Goal: Information Seeking & Learning: Learn about a topic

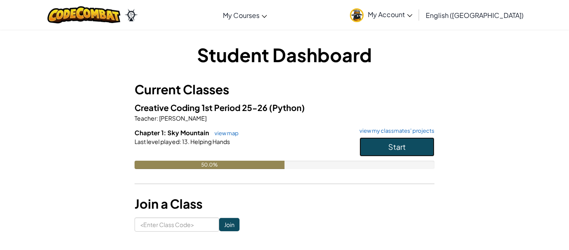
click at [410, 148] on button "Start" at bounding box center [397, 146] width 75 height 19
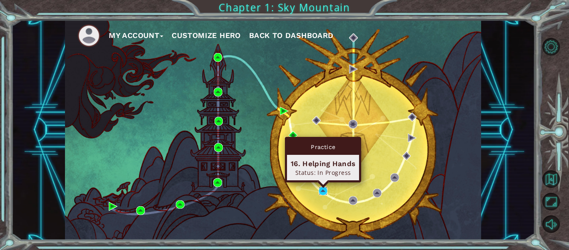
click at [320, 190] on img at bounding box center [323, 190] width 9 height 9
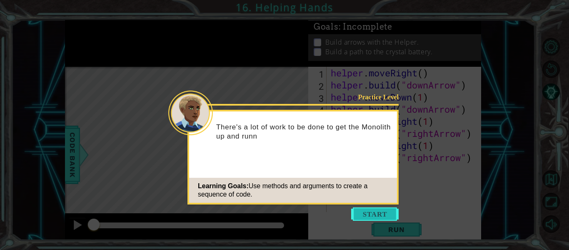
click at [364, 211] on button "Start" at bounding box center [375, 213] width 48 height 13
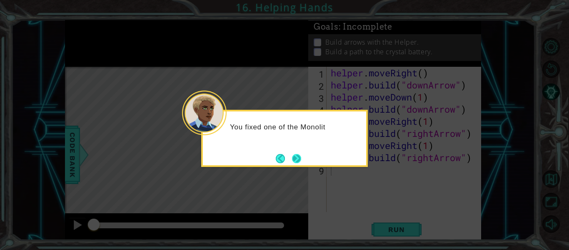
click at [301, 160] on button "Next" at bounding box center [296, 158] width 9 height 9
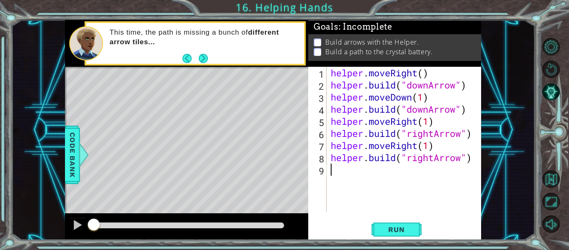
click at [208, 57] on div "This time, the path is missing a bunch of different arrow tiles..." at bounding box center [204, 43] width 200 height 39
click at [207, 57] on button "Next" at bounding box center [203, 58] width 9 height 9
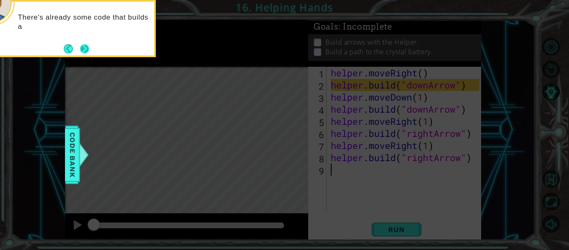
click at [85, 48] on button "Next" at bounding box center [84, 48] width 9 height 9
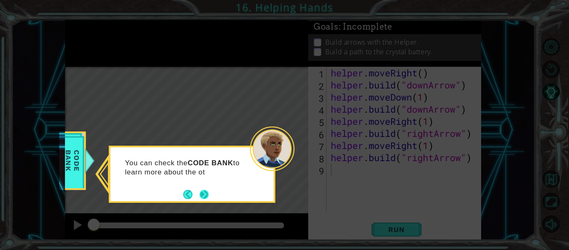
click at [205, 190] on button "Next" at bounding box center [204, 194] width 9 height 9
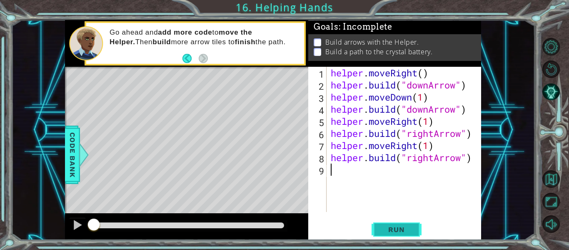
click at [377, 227] on button "Run" at bounding box center [397, 229] width 50 height 17
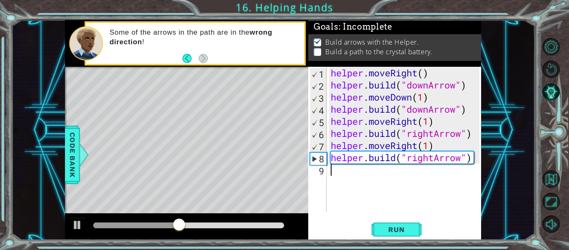
click at [429, 112] on div "helper . moveRight ( ) helper . build ( "downArrow" ) helper . moveDown ( 1 ) h…" at bounding box center [406, 151] width 155 height 169
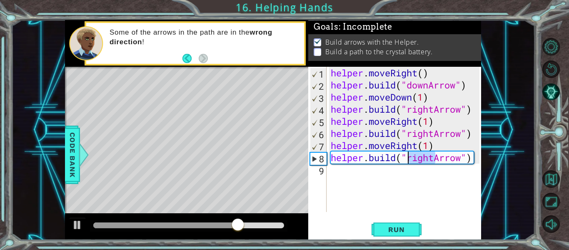
drag, startPoint x: 434, startPoint y: 159, endPoint x: 409, endPoint y: 162, distance: 24.8
click at [409, 162] on div "helper . moveRight ( ) helper . build ( "downArrow" ) helper . moveDown ( 1 ) h…" at bounding box center [406, 151] width 155 height 169
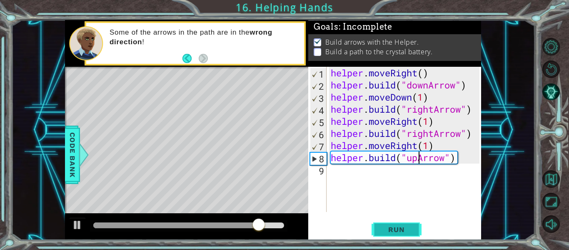
type textarea "[DOMAIN_NAME]("upArrow")"
click at [405, 232] on span "Run" at bounding box center [396, 229] width 33 height 8
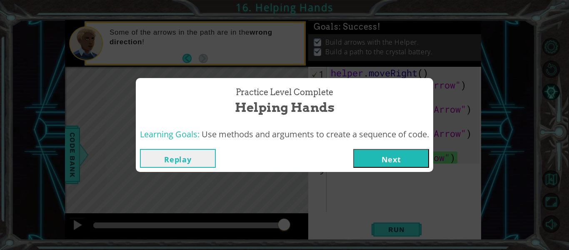
click at [405, 158] on button "Next" at bounding box center [391, 158] width 76 height 19
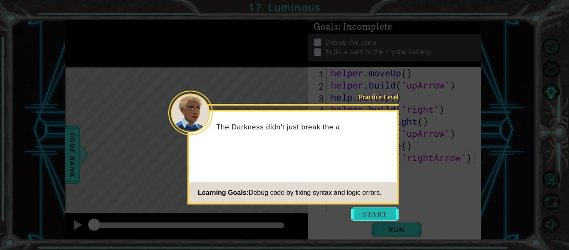
click at [366, 218] on button "Start" at bounding box center [375, 213] width 48 height 13
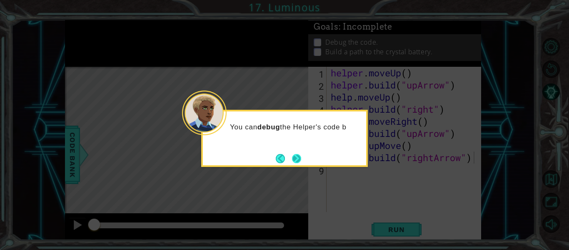
click at [292, 161] on button "Next" at bounding box center [296, 158] width 9 height 9
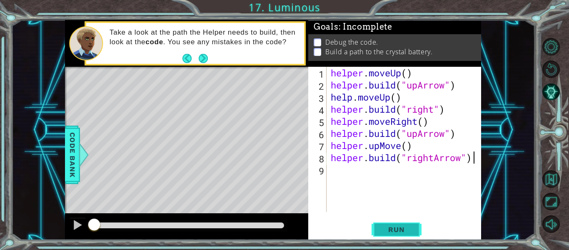
click at [410, 229] on span "Run" at bounding box center [396, 229] width 33 height 8
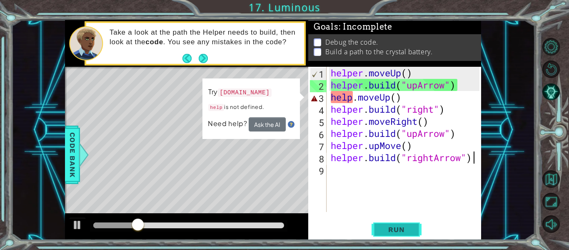
click at [410, 229] on span "Run" at bounding box center [396, 229] width 33 height 8
click at [390, 102] on div "helper . moveUp ( ) helper . build ( "upArrow" ) help . moveUp ( ) helper . bui…" at bounding box center [406, 151] width 155 height 169
click at [355, 100] on div "helper . moveUp ( ) helper . build ( "upArrow" ) help . moveUp ( ) helper . bui…" at bounding box center [406, 151] width 155 height 169
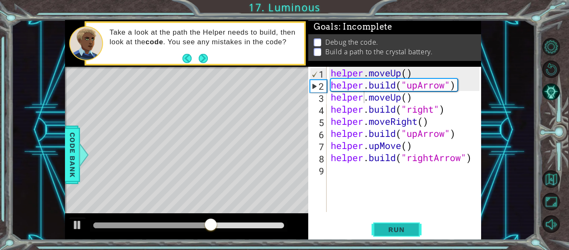
click at [392, 229] on span "Run" at bounding box center [396, 229] width 33 height 8
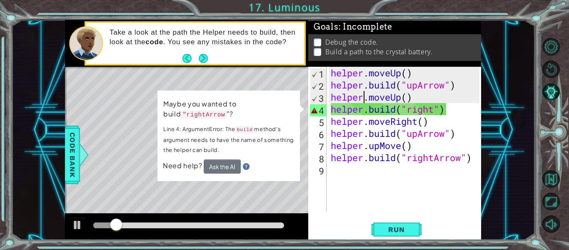
click at [436, 113] on div "helper . moveUp ( ) helper . build ( "upArrow" ) helper . moveUp ( ) helper . b…" at bounding box center [406, 151] width 155 height 169
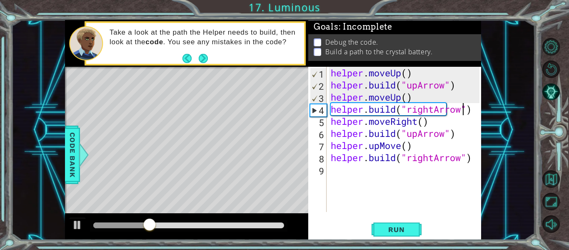
scroll to position [0, 6]
click at [415, 138] on div "helper . moveUp ( ) helper . build ( "upArrow" ) helper . moveUp ( ) helper . b…" at bounding box center [406, 151] width 155 height 169
click at [417, 138] on div "helper . moveUp ( ) helper . build ( "upArrow" ) helper . moveUp ( ) helper . b…" at bounding box center [406, 151] width 155 height 169
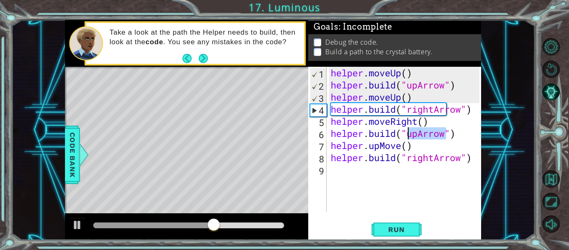
click at [418, 138] on div "helper . moveUp ( ) helper . build ( "upArrow" ) helper . moveUp ( ) helper . b…" at bounding box center [406, 151] width 155 height 169
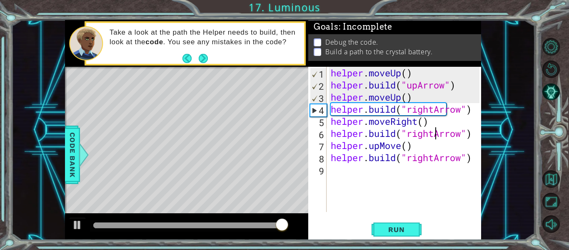
scroll to position [0, 5]
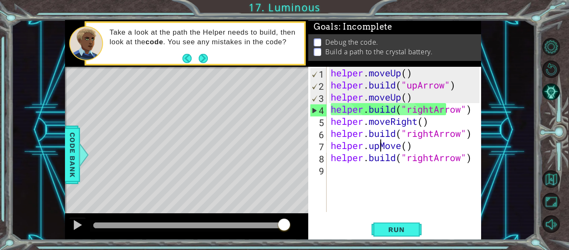
click at [379, 148] on div "helper . moveUp ( ) helper . build ( "upArrow" ) helper . moveUp ( ) helper . b…" at bounding box center [406, 151] width 155 height 169
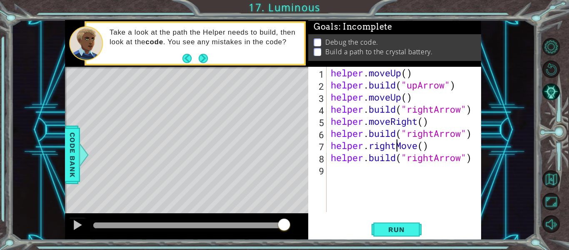
scroll to position [0, 3]
click at [412, 234] on button "Run" at bounding box center [397, 229] width 50 height 17
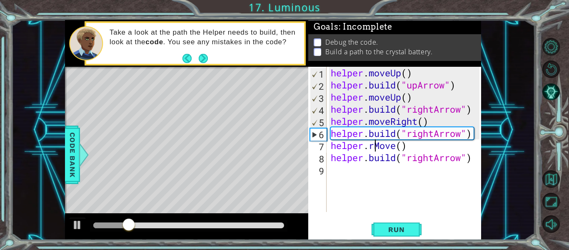
scroll to position [0, 3]
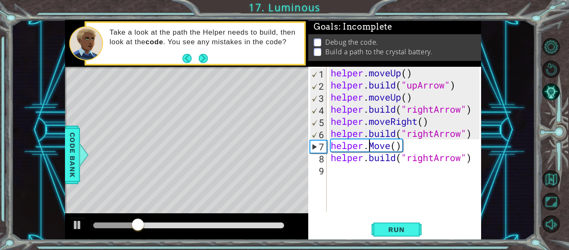
click at [377, 145] on div "helper . moveUp ( ) helper . build ( "upArrow" ) helper . moveUp ( ) helper . b…" at bounding box center [406, 151] width 155 height 169
click at [392, 148] on div "helper . moveUp ( ) helper . build ( "upArrow" ) helper . moveUp ( ) helper . b…" at bounding box center [406, 151] width 155 height 169
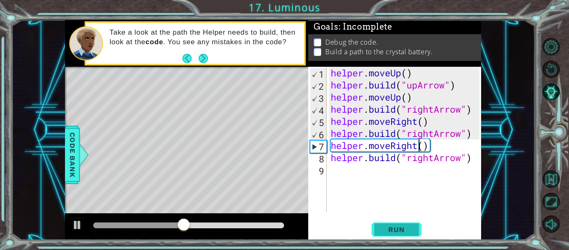
click at [408, 228] on span "Run" at bounding box center [396, 229] width 33 height 8
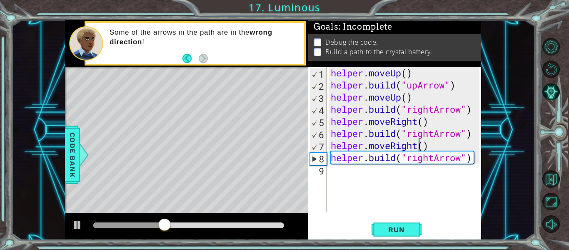
click at [433, 162] on div "helper . moveUp ( ) helper . build ( "upArrow" ) helper . moveUp ( ) helper . b…" at bounding box center [406, 151] width 155 height 169
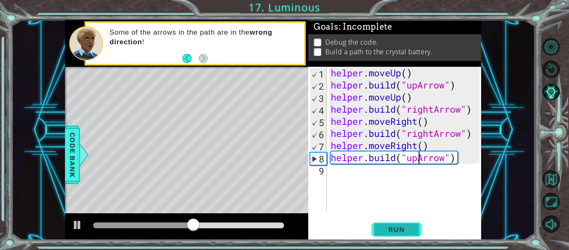
type textarea "[DOMAIN_NAME]("upArrow")"
click at [382, 227] on span "Run" at bounding box center [396, 229] width 33 height 8
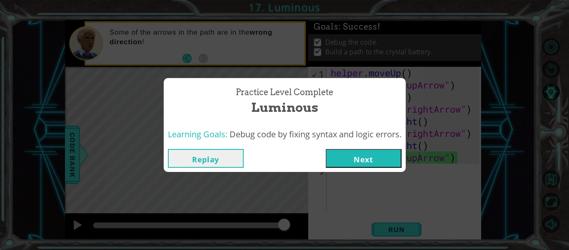
click at [386, 149] on button "Next" at bounding box center [364, 158] width 76 height 19
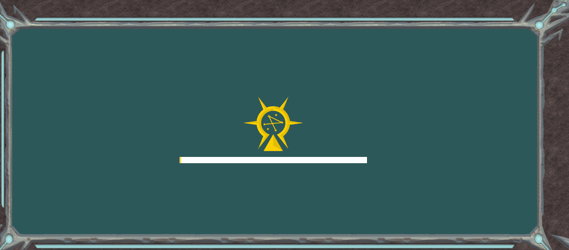
click at [388, 155] on div "Goals Error loading from server. Try refreshing the page. You'll need to join a…" at bounding box center [284, 125] width 569 height 250
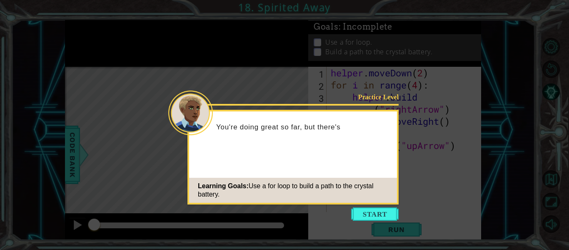
click at [379, 175] on div "Practice Level You're doing great so far, but there's Learning Goals: Use a for…" at bounding box center [293, 157] width 211 height 95
click at [384, 206] on icon at bounding box center [284, 125] width 569 height 250
click at [385, 209] on button "Start" at bounding box center [375, 213] width 48 height 13
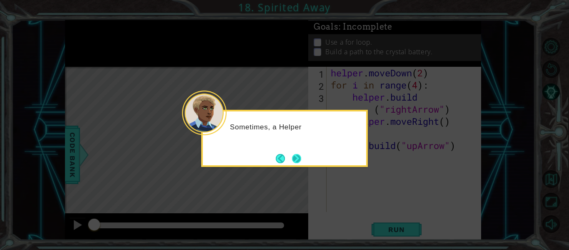
click at [293, 163] on button "Next" at bounding box center [296, 158] width 9 height 9
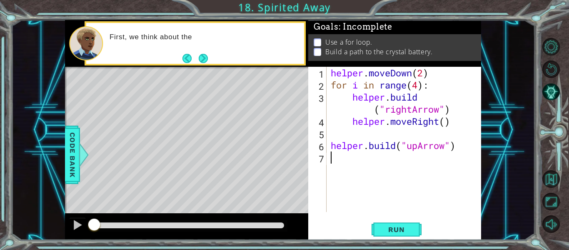
click at [368, 153] on div "helper . moveDown ( 2 ) for i in range ( 4 ) : helper . build ( "rightArrow" ) …" at bounding box center [406, 151] width 155 height 169
click at [315, 147] on div "6" at bounding box center [318, 146] width 17 height 12
type textarea "[DOMAIN_NAME]("upArrow")"
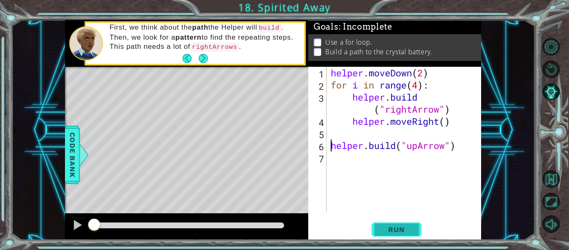
click at [393, 235] on button "Run" at bounding box center [397, 229] width 50 height 17
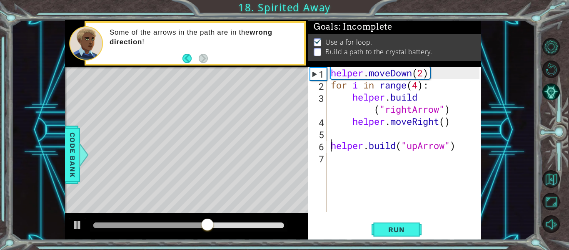
click at [413, 163] on div "helper . moveDown ( 2 ) for i in range ( 4 ) : helper . build ( "rightArrow" ) …" at bounding box center [406, 151] width 155 height 169
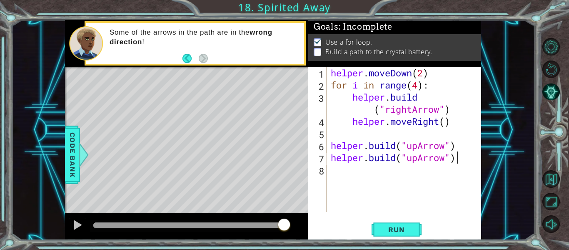
scroll to position [0, 5]
type textarea "[DOMAIN_NAME]("upArrow")"
click at [414, 225] on button "Run" at bounding box center [397, 229] width 50 height 17
type textarea "[DOMAIN_NAME]("upArrow")"
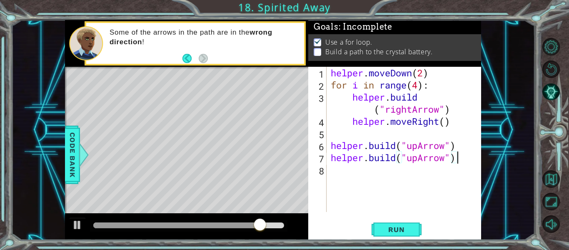
click at [333, 158] on div "helper . moveDown ( 2 ) for i in range ( 4 ) : helper . build ( "rightArrow" ) …" at bounding box center [406, 151] width 155 height 169
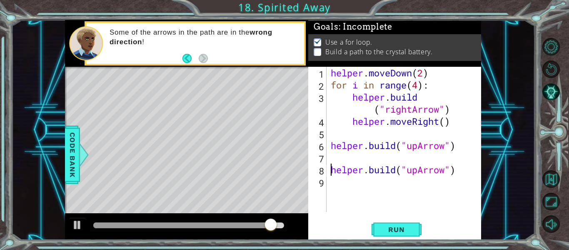
click at [343, 161] on div "helper . moveDown ( 2 ) for i in range ( 4 ) : helper . build ( "rightArrow" ) …" at bounding box center [406, 151] width 155 height 169
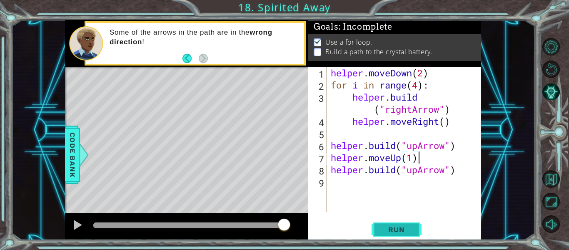
type textarea "helper.moveUp(1)"
click at [388, 229] on span "Run" at bounding box center [396, 229] width 33 height 8
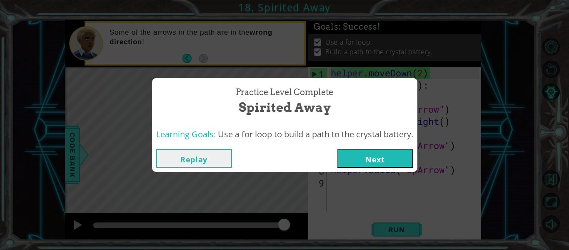
click at [390, 166] on button "Next" at bounding box center [376, 158] width 76 height 19
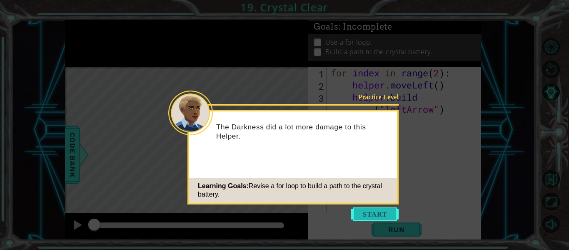
click at [391, 220] on button "Start" at bounding box center [375, 213] width 48 height 13
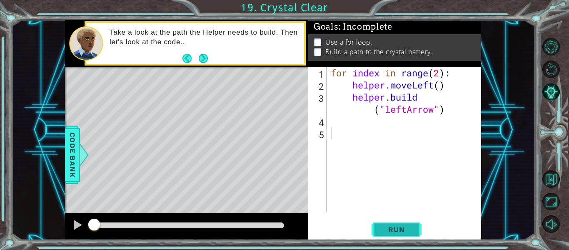
click at [405, 228] on span "Run" at bounding box center [396, 229] width 33 height 8
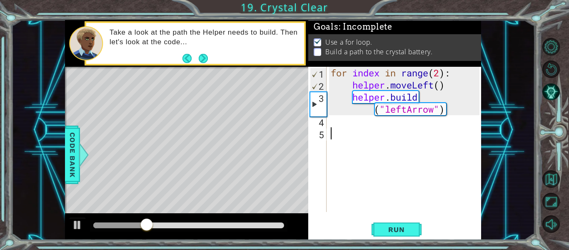
click at [377, 128] on div "for index in range ( 2 ) : helper . moveLeft ( ) helper . build ( "leftArrow" )" at bounding box center [406, 151] width 155 height 169
click at [371, 123] on div "for index in range ( 2 ) : helper . moveLeft ( ) helper . build ( "leftArrow" )" at bounding box center [406, 151] width 155 height 169
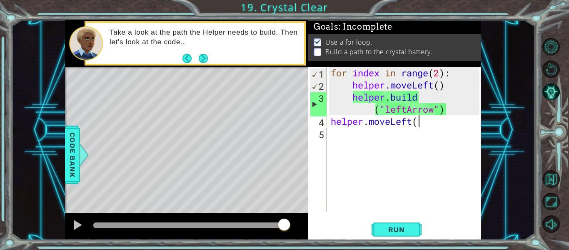
scroll to position [0, 4]
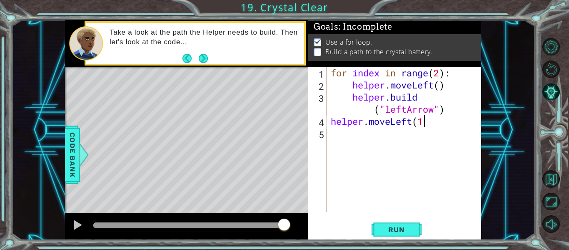
type textarea "helper.moveLeft(1)"
click at [330, 134] on div "for index in range ( 2 ) : helper . moveLeft ( ) helper . build ( "leftArrow" )…" at bounding box center [406, 151] width 155 height 169
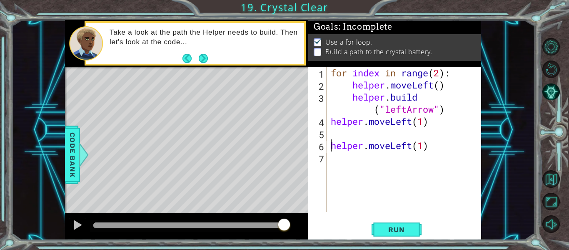
click at [335, 122] on div "for index in range ( 2 ) : helper . moveLeft ( ) helper . build ( "leftArrow" )…" at bounding box center [406, 151] width 155 height 169
click at [336, 130] on div "for index in range ( 2 ) : helper . moveLeft ( ) helper . build ( "leftArrow" )…" at bounding box center [406, 151] width 155 height 169
type textarea "[DOMAIN_NAME]("leftArrow")"
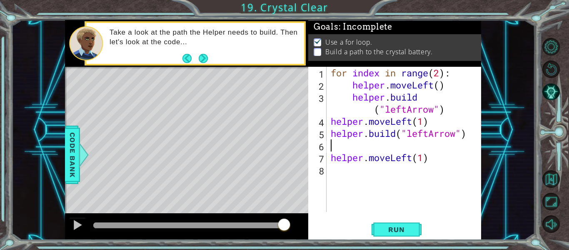
scroll to position [0, 0]
type textarea "[DOMAIN_NAME]("leftArrow")"
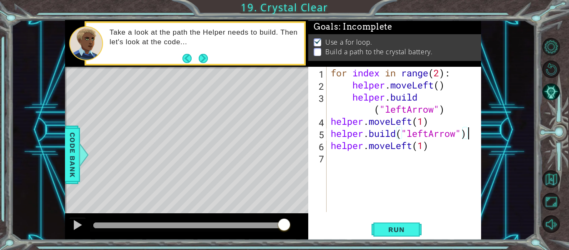
click at [346, 168] on div "for index in range ( 2 ) : helper . moveLeft ( ) helper . build ( "leftArrow" )…" at bounding box center [406, 151] width 155 height 169
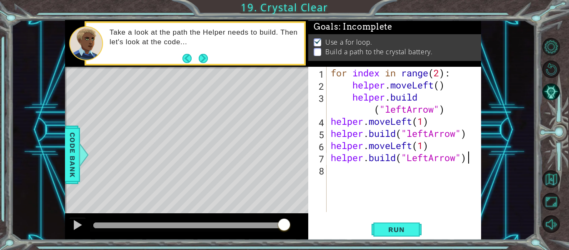
scroll to position [0, 6]
click at [387, 222] on button "Run" at bounding box center [397, 229] width 50 height 17
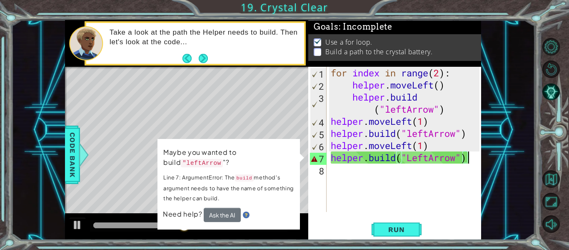
click at [398, 162] on div "for index in range ( 2 ) : helper . moveLeft ( ) helper . build ( "leftArrow" )…" at bounding box center [406, 151] width 155 height 169
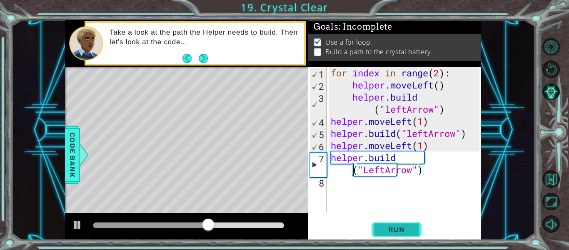
click at [415, 229] on button "Run" at bounding box center [397, 229] width 50 height 17
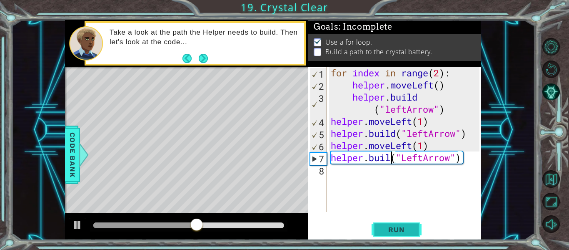
scroll to position [0, 3]
click at [412, 161] on div "for index in range ( 2 ) : helper . moveLeft ( ) helper . build ( "leftArrow" )…" at bounding box center [406, 151] width 155 height 169
type textarea "[DOMAIN_NAME]("leftArrow")"
click at [394, 227] on span "Run" at bounding box center [396, 229] width 33 height 8
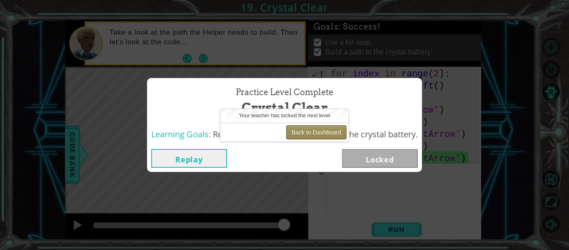
click at [323, 136] on button "Back to Dashboard" at bounding box center [316, 132] width 60 height 14
